Goal: Task Accomplishment & Management: Manage account settings

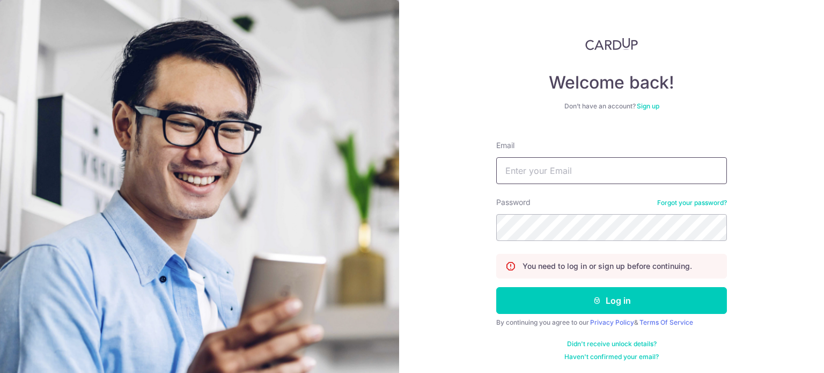
click at [541, 159] on input "Email" at bounding box center [612, 170] width 231 height 27
type input "[EMAIL_ADDRESS][DOMAIN_NAME]"
click at [497, 287] on button "Log in" at bounding box center [612, 300] width 231 height 27
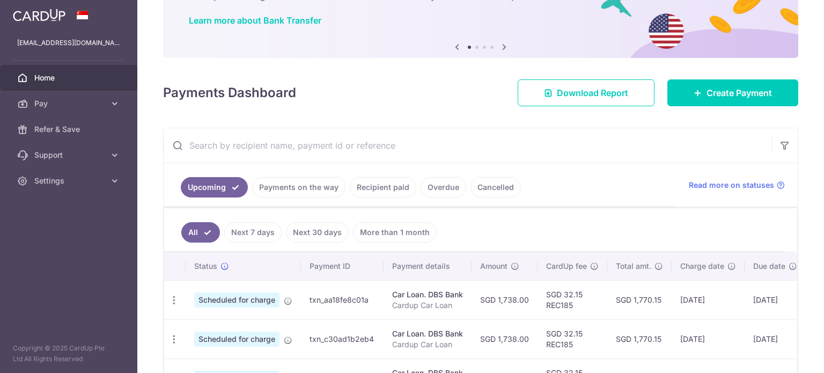
scroll to position [107, 0]
